Goal: Task Accomplishment & Management: Manage account settings

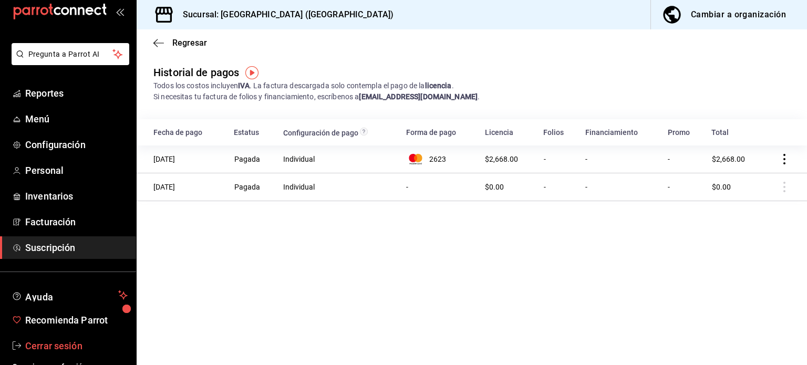
scroll to position [31, 0]
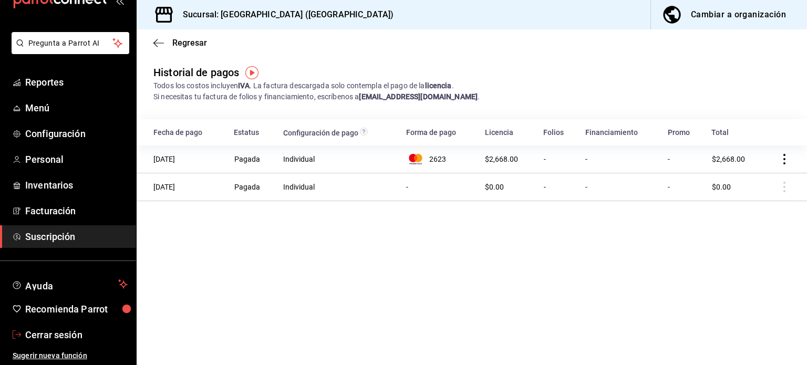
click at [71, 333] on span "Cerrar sesión" at bounding box center [76, 335] width 102 height 14
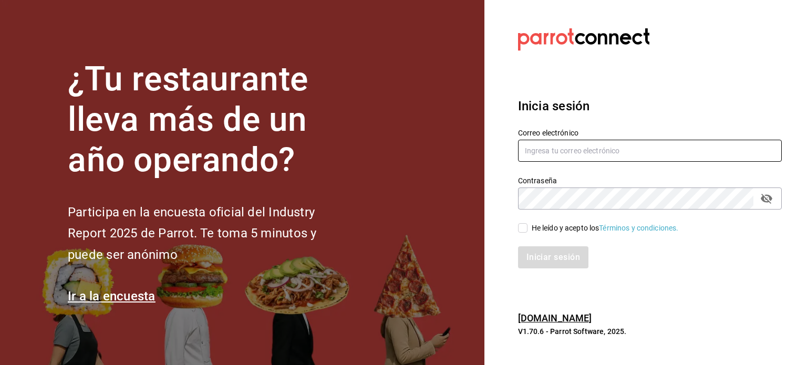
click at [589, 153] on input "text" at bounding box center [650, 151] width 264 height 22
paste input "cafemoretto@veracruz.com Parr0tConnec7"
click at [635, 144] on input "cafemoretto@veracruz.com Parr0tConnec7" at bounding box center [650, 151] width 264 height 22
type input "cafemoretto@veracruz.com"
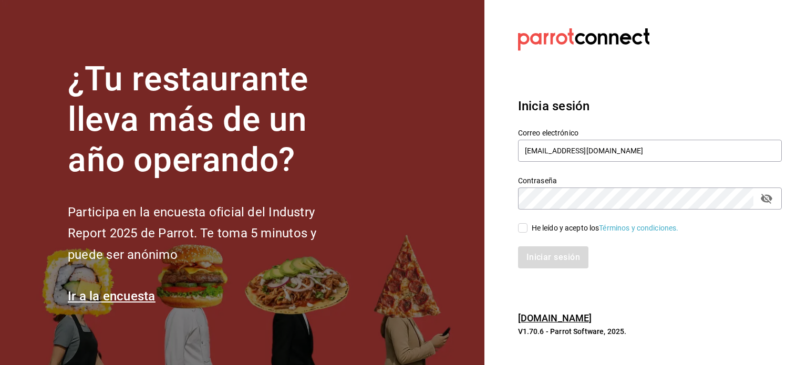
click at [587, 188] on div "Contraseña" at bounding box center [650, 199] width 264 height 22
click at [530, 228] on span "He leído y acepto los Términos y condiciones." at bounding box center [602, 228] width 151 height 11
click at [527, 228] on input "He leído y acepto los Términos y condiciones." at bounding box center [522, 227] width 9 height 9
checkbox input "true"
click at [538, 257] on button "Iniciar sesión" at bounding box center [553, 257] width 71 height 22
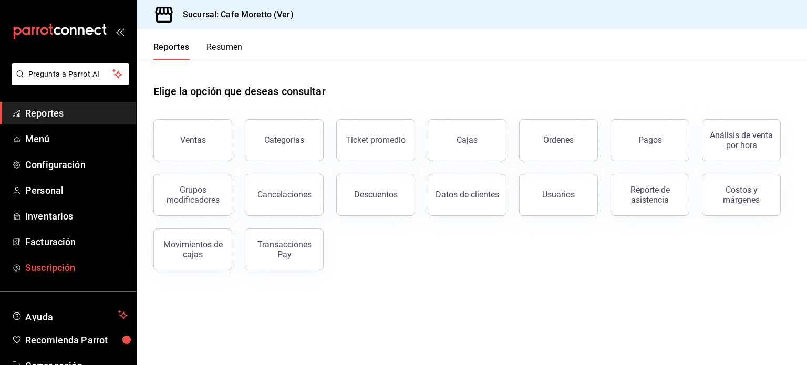
click at [67, 265] on span "Suscripción" at bounding box center [76, 268] width 102 height 14
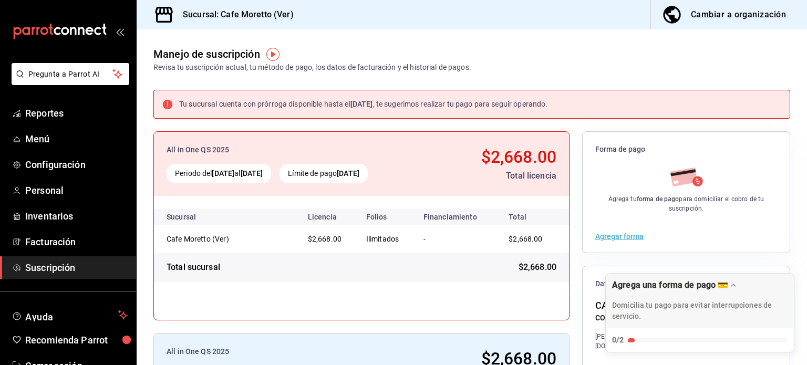
click at [790, 250] on div "Tu sucursal cuenta con prórroga disponible hasta el [DATE] , te sugerimos reali…" at bounding box center [472, 306] width 670 height 466
